Goal: Information Seeking & Learning: Learn about a topic

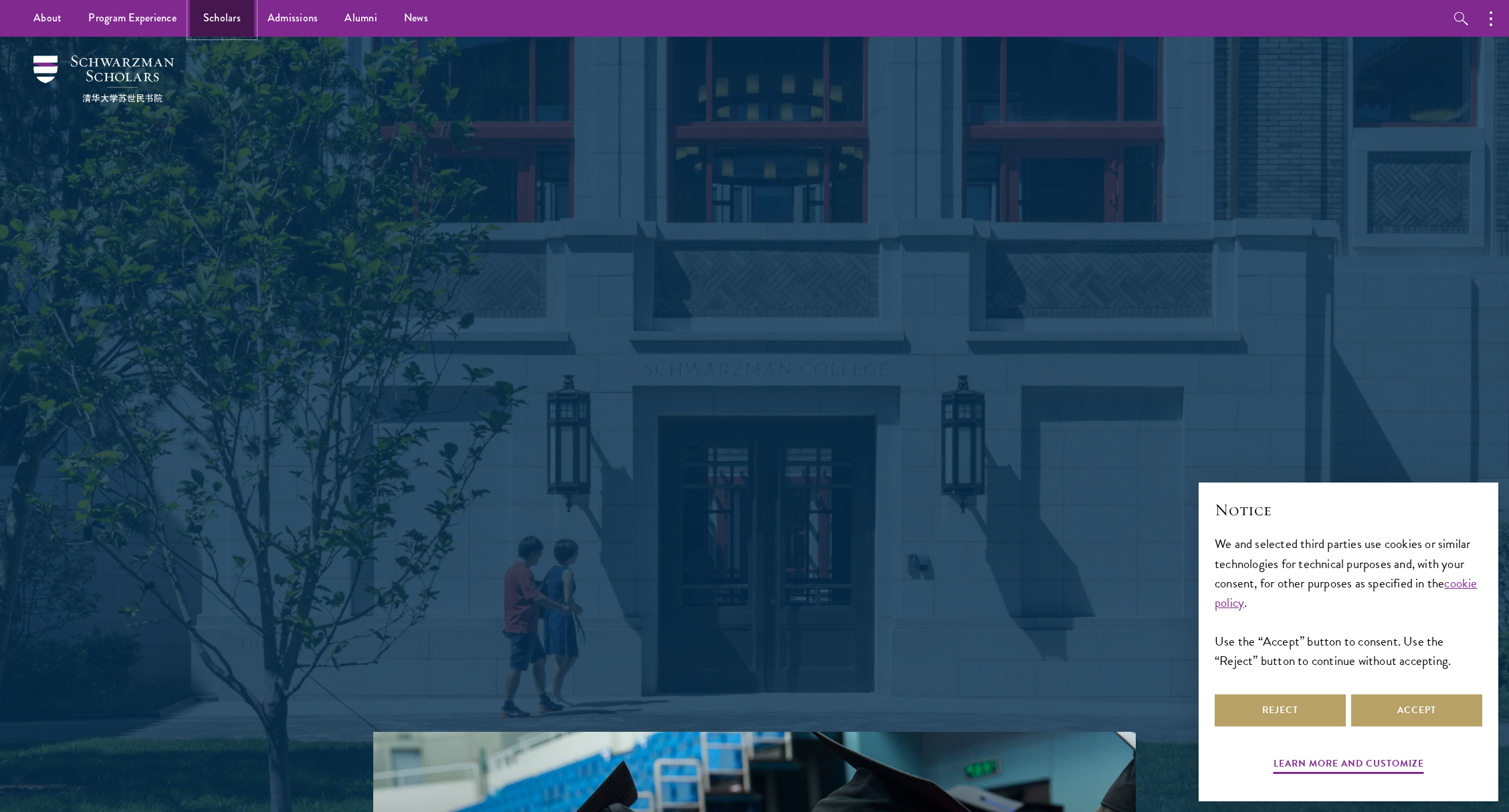
click at [217, 17] on link "Scholars" at bounding box center [222, 18] width 64 height 37
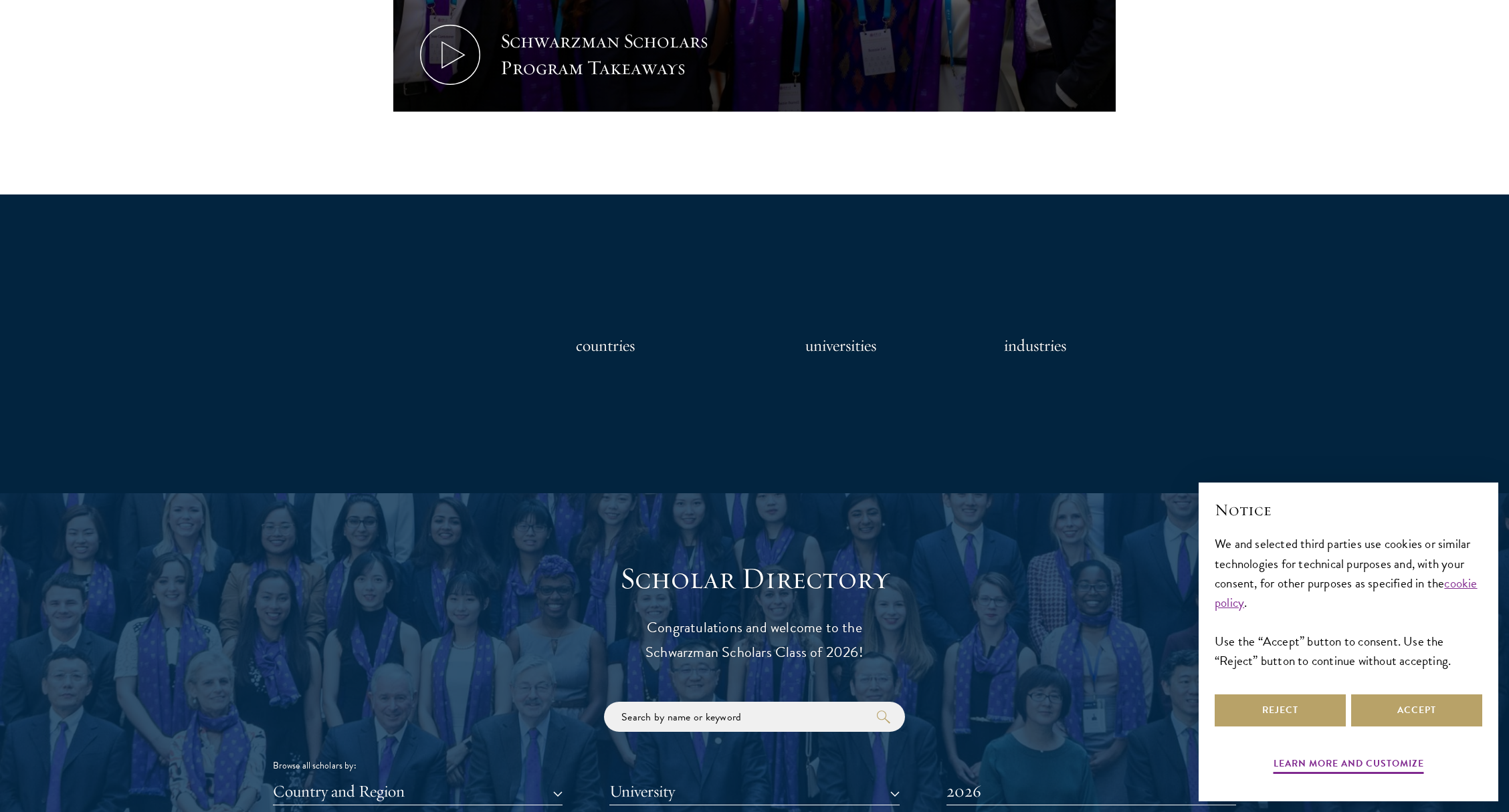
scroll to position [1137, 0]
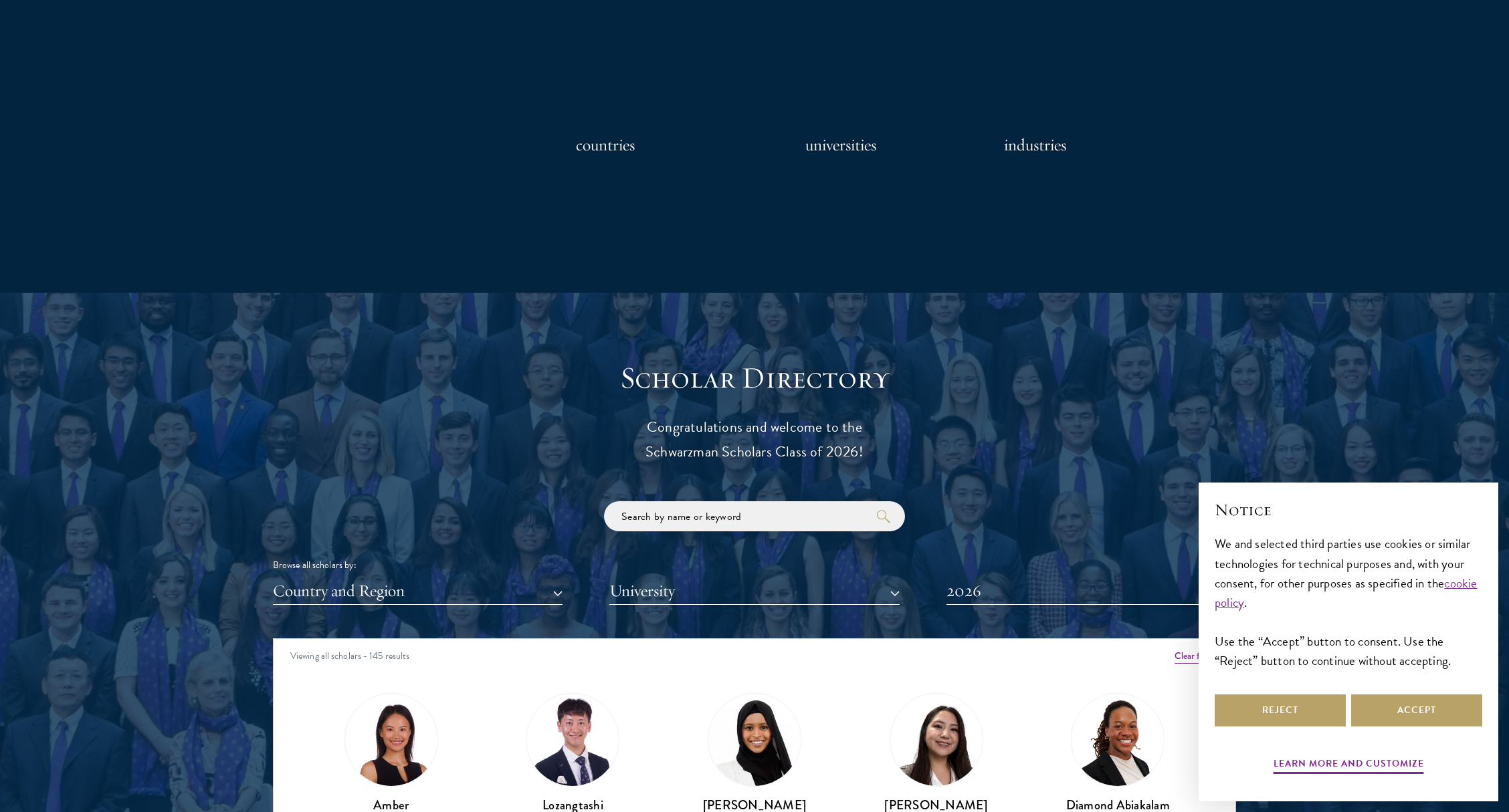
click at [836, 152] on h3 "universities" at bounding box center [841, 145] width 71 height 27
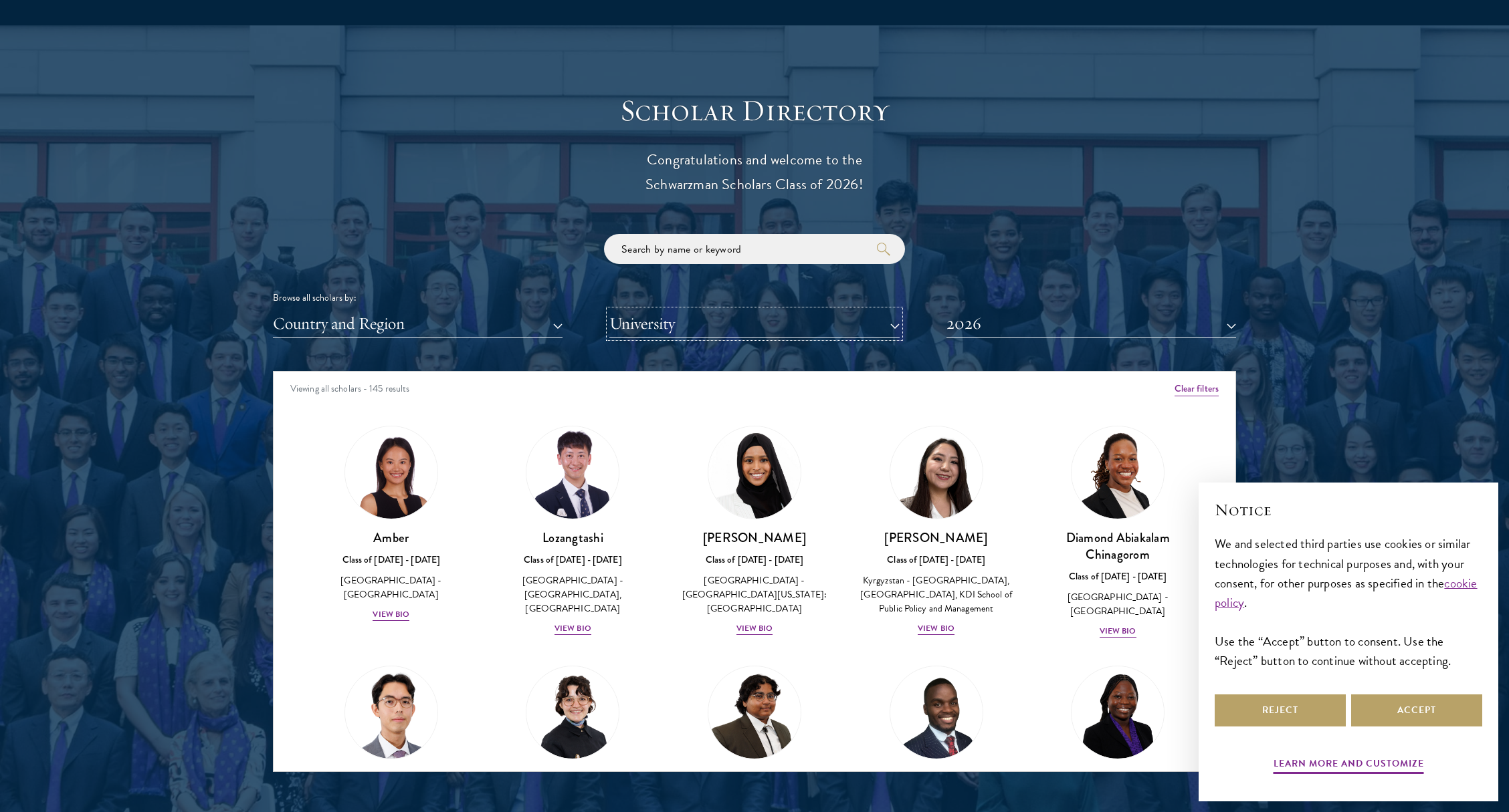
click at [861, 325] on button "University" at bounding box center [754, 324] width 290 height 27
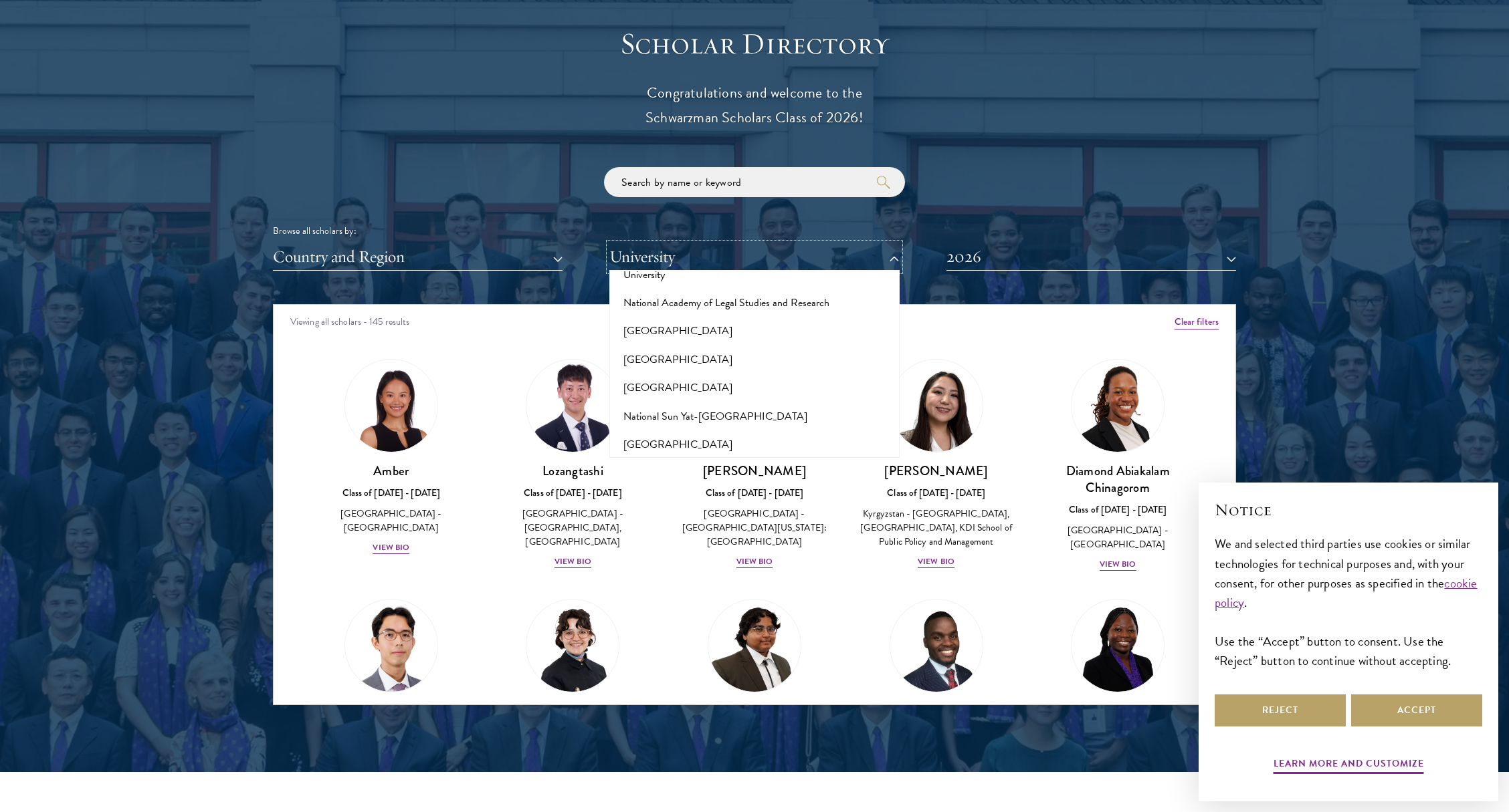
scroll to position [5843, 0]
click at [710, 477] on button "[GEOGRAPHIC_DATA]" at bounding box center [754, 490] width 281 height 28
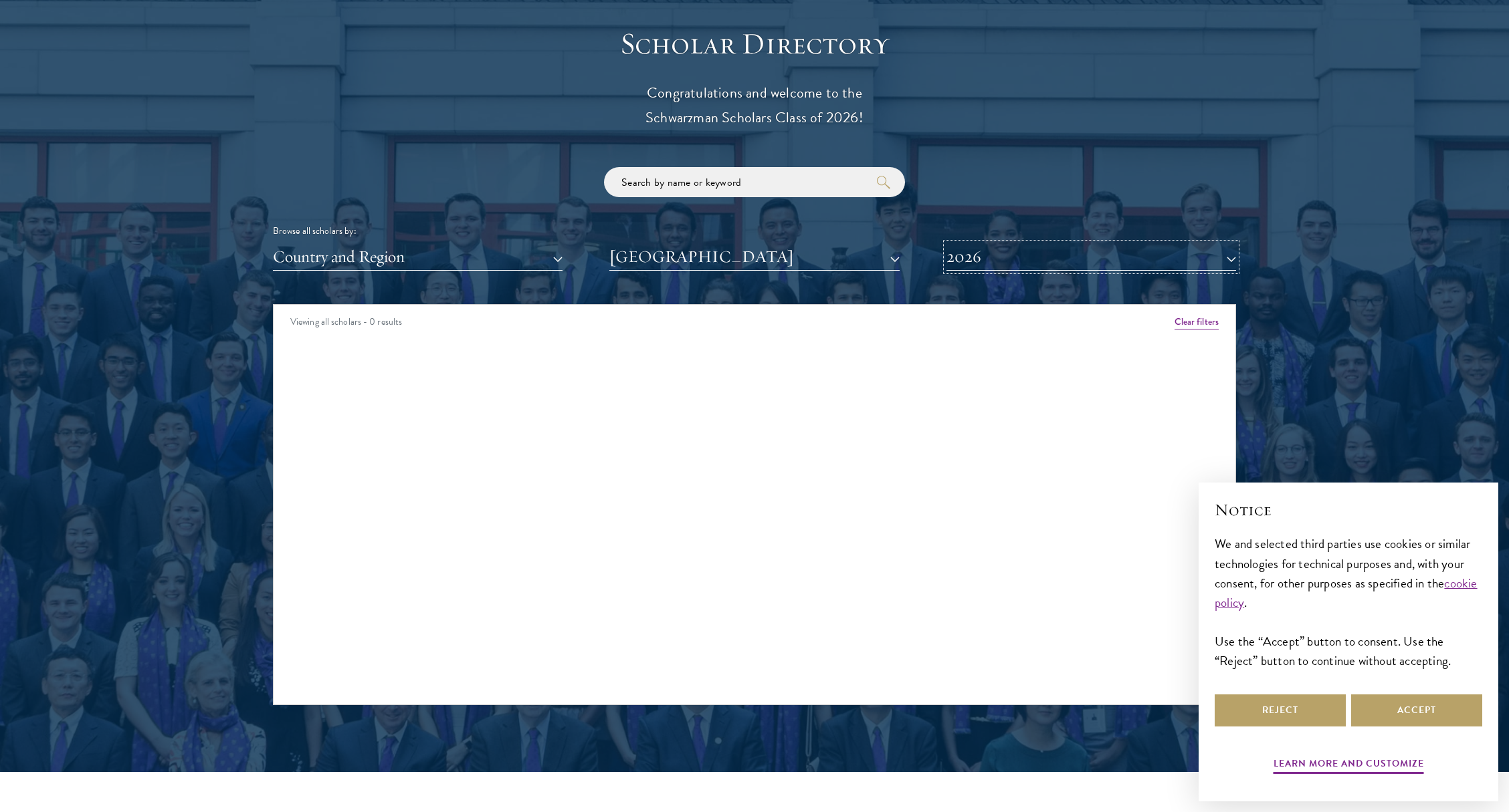
click at [1040, 255] on button "2026" at bounding box center [1091, 257] width 290 height 27
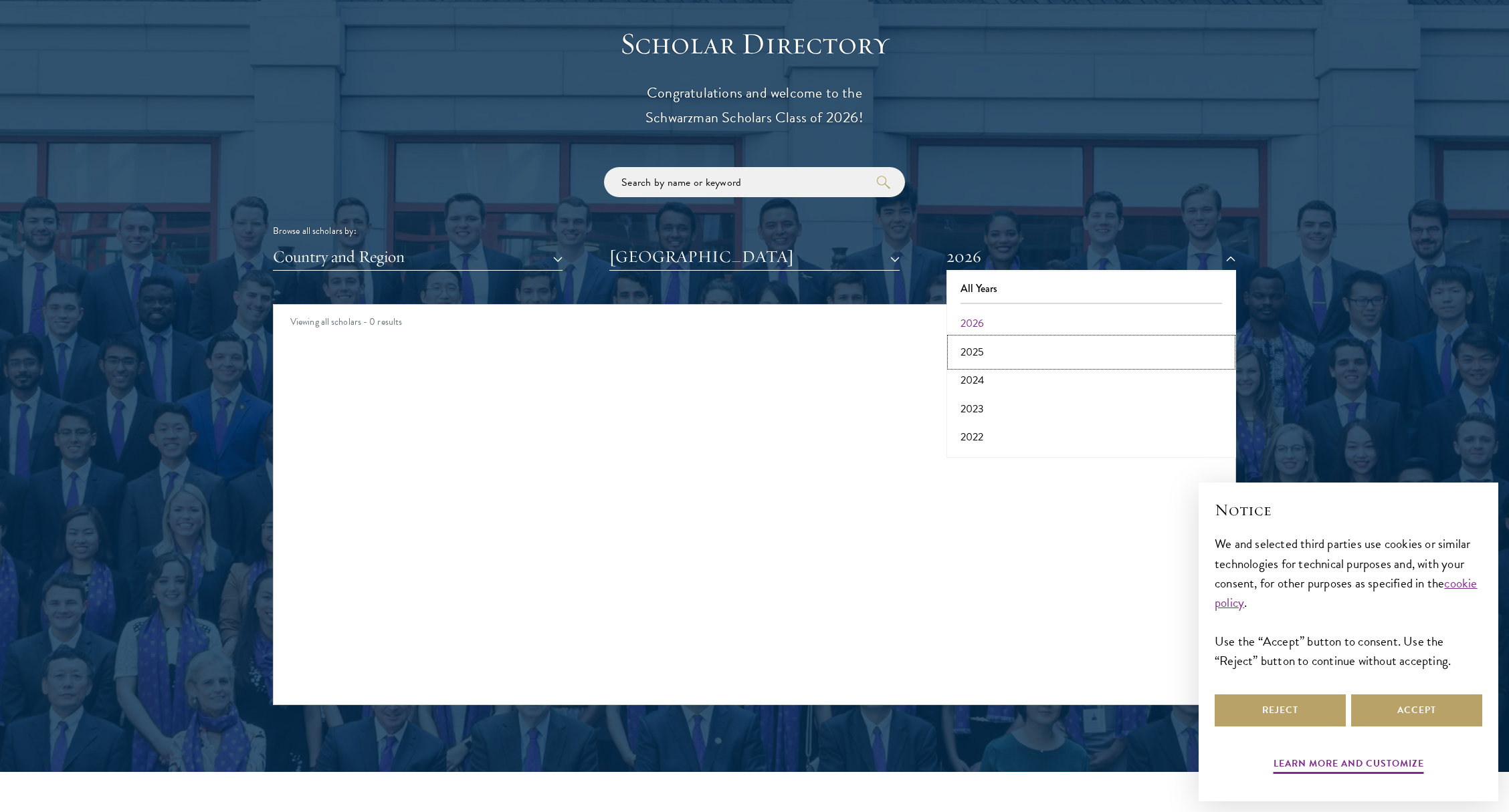
click at [988, 347] on button "2025" at bounding box center [1092, 352] width 281 height 28
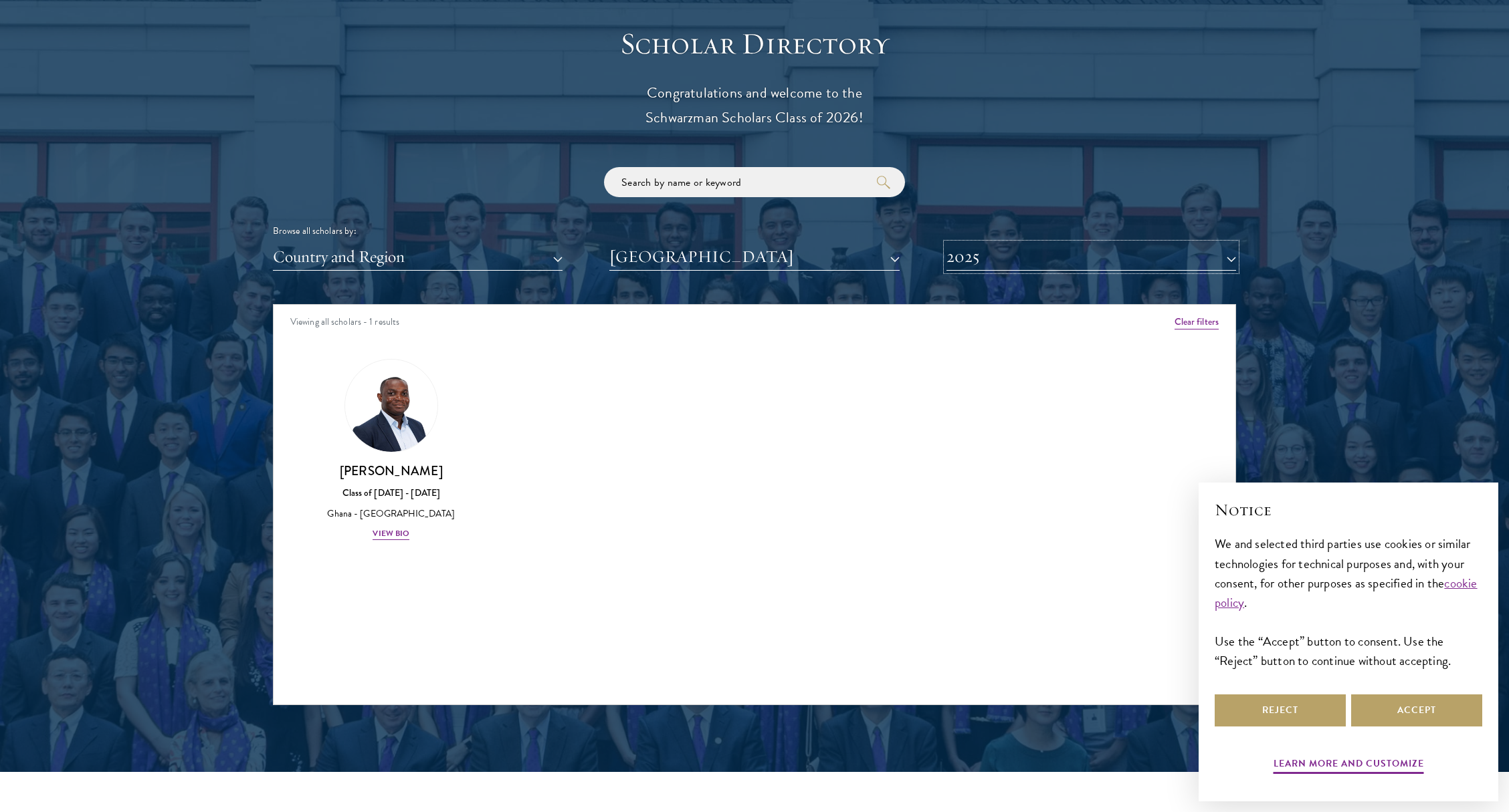
click at [1013, 256] on button "2025" at bounding box center [1091, 257] width 290 height 27
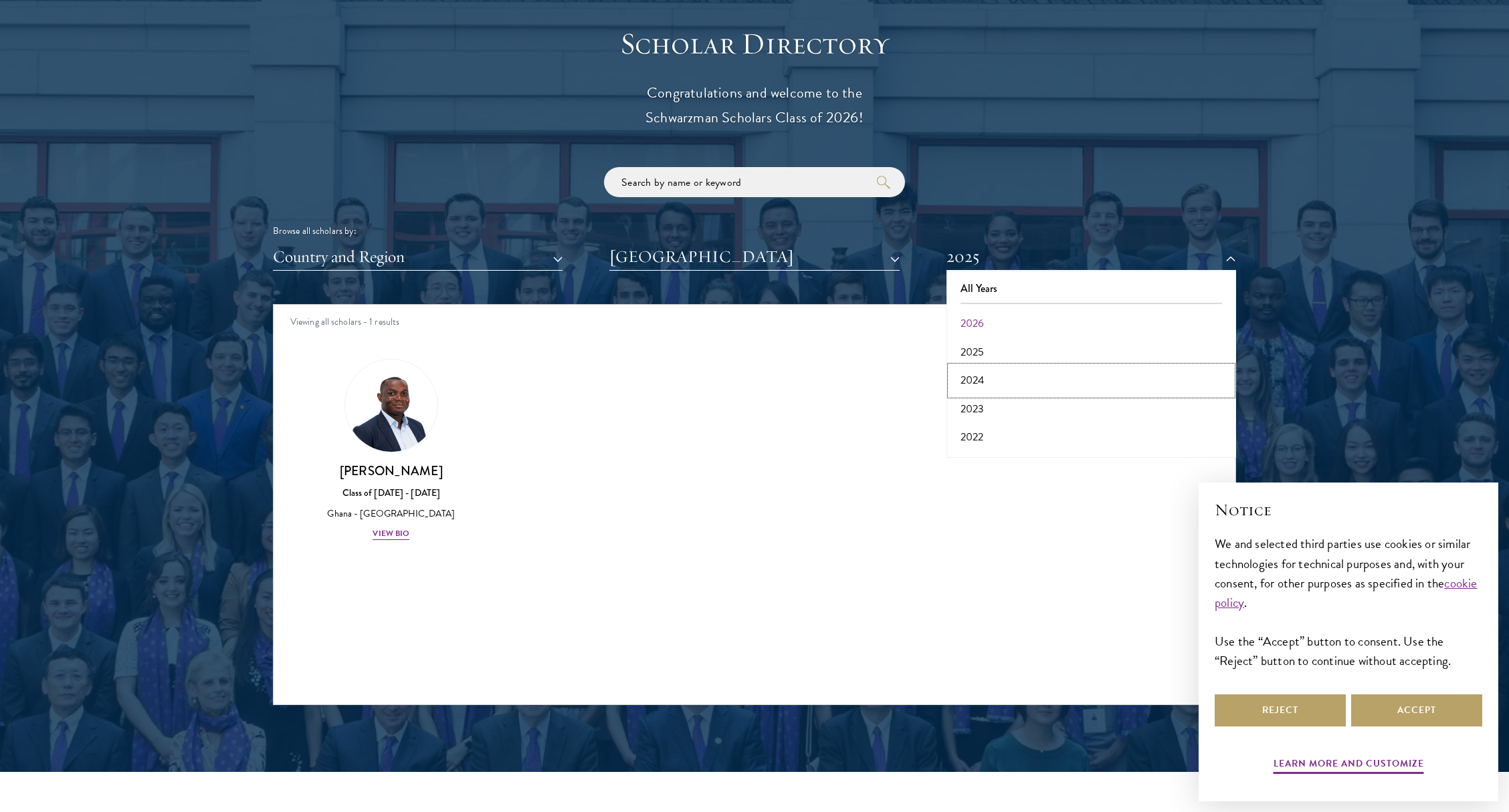
click at [976, 380] on button "2024" at bounding box center [1092, 380] width 281 height 28
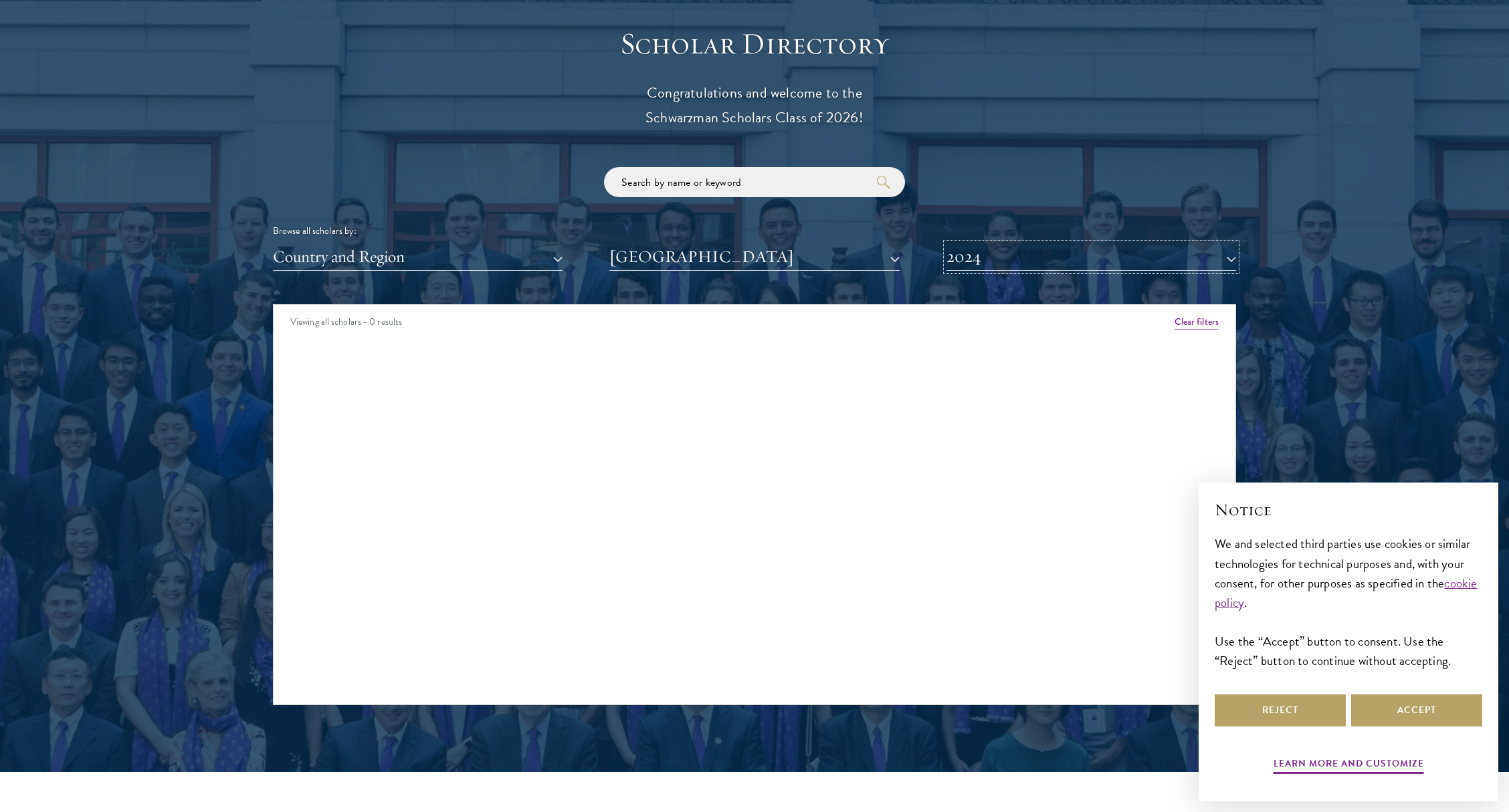
click at [1012, 256] on button "2024" at bounding box center [1091, 257] width 290 height 27
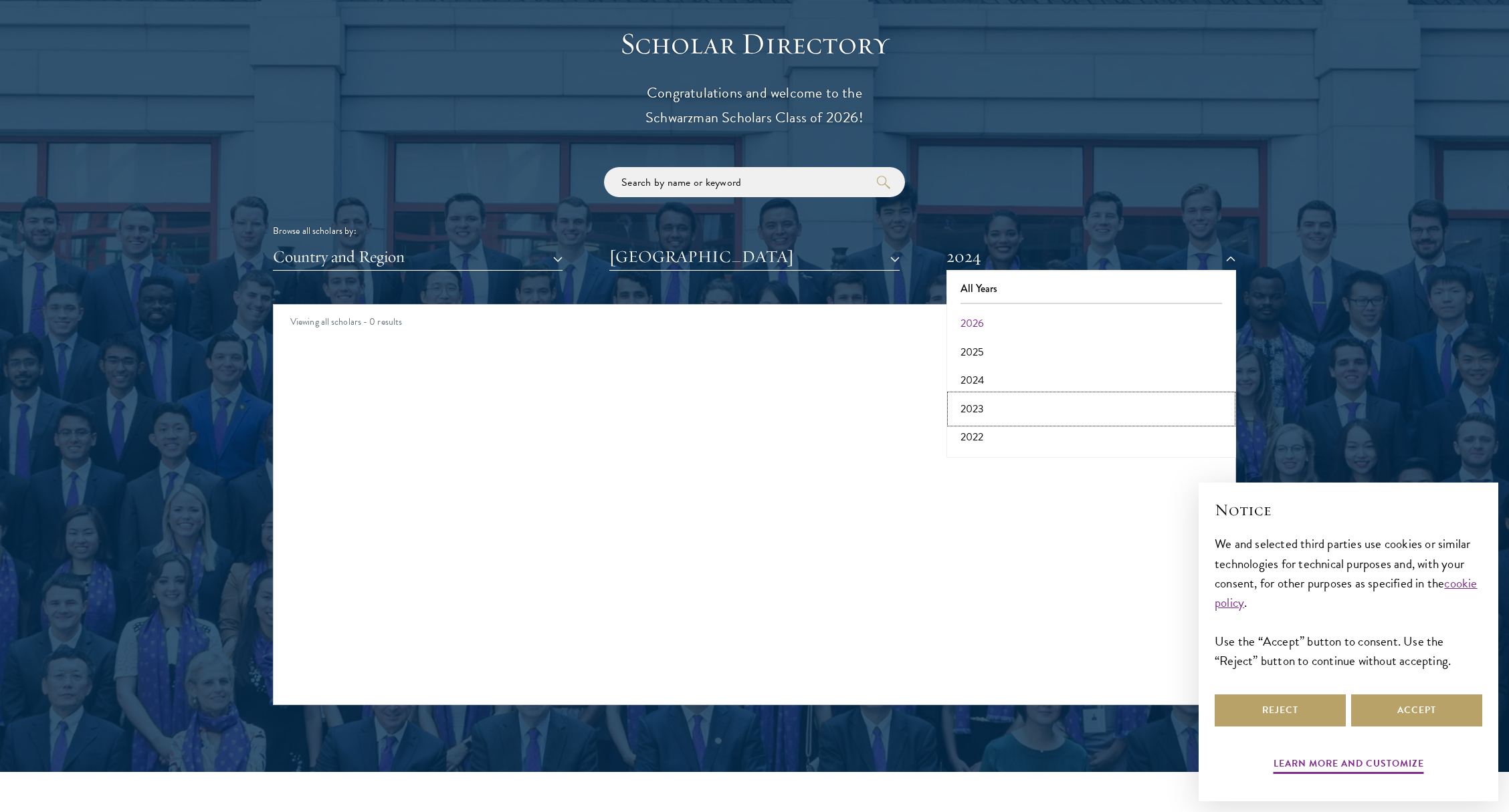
click at [973, 409] on button "2023" at bounding box center [1092, 409] width 281 height 28
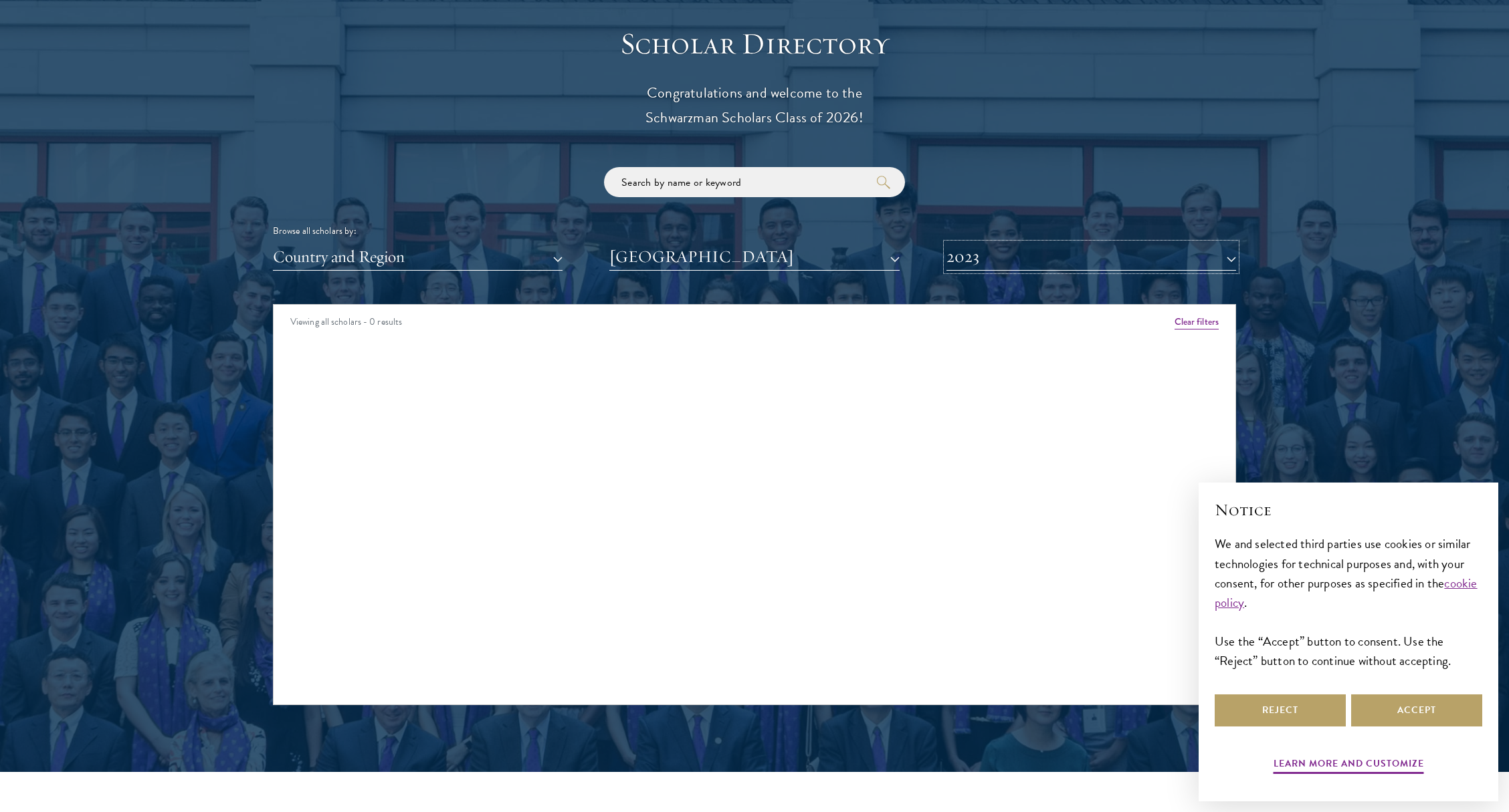
click at [997, 262] on button "2023" at bounding box center [1091, 257] width 290 height 27
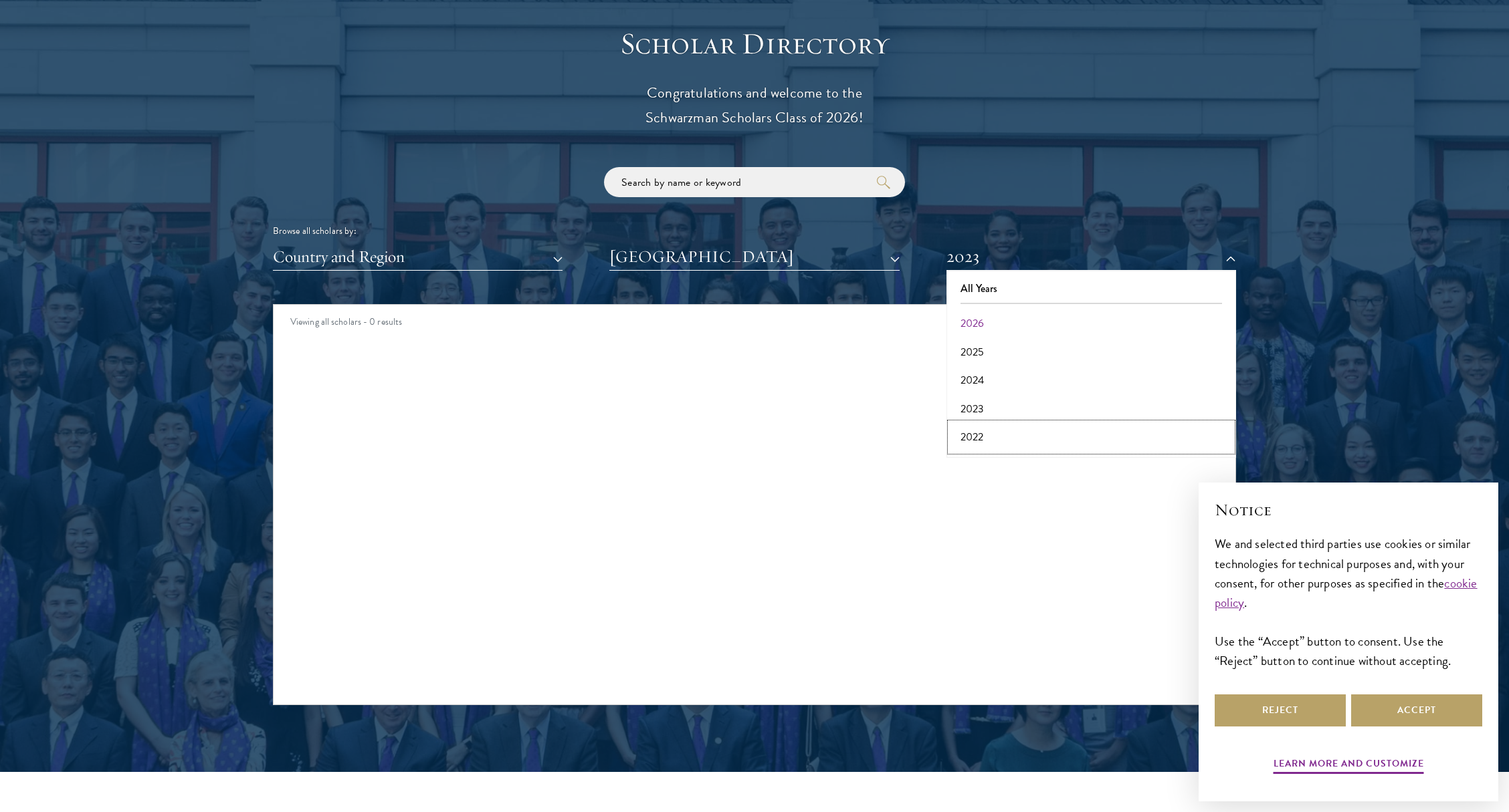
click at [978, 435] on button "2022" at bounding box center [1092, 437] width 281 height 28
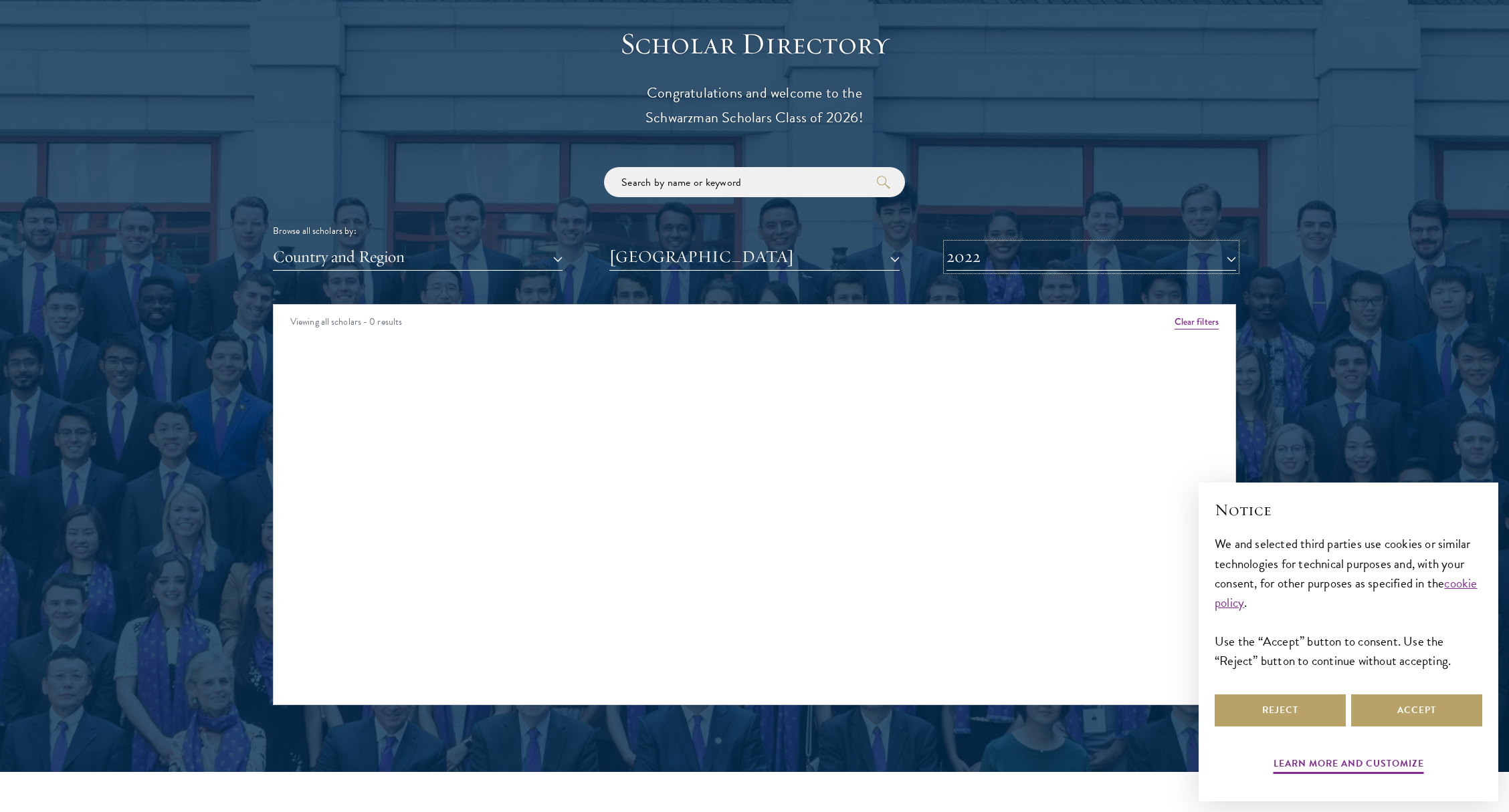
click at [997, 256] on button "2022" at bounding box center [1091, 257] width 290 height 27
click at [983, 292] on button "All Years" at bounding box center [1092, 288] width 281 height 28
